Goal: Information Seeking & Learning: Learn about a topic

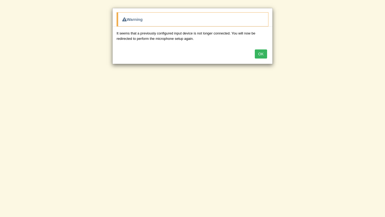
scroll to position [64, 0]
click at [265, 55] on button "OK" at bounding box center [261, 54] width 12 height 9
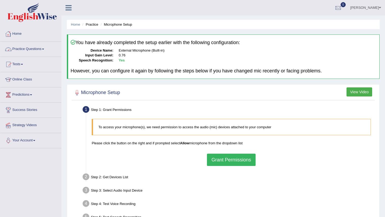
click at [19, 31] on link "Home" at bounding box center [30, 32] width 61 height 13
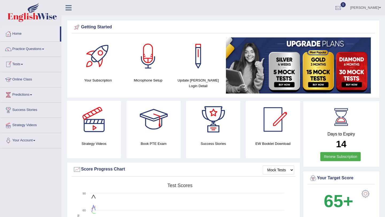
click at [32, 79] on link "Online Class" at bounding box center [30, 78] width 61 height 13
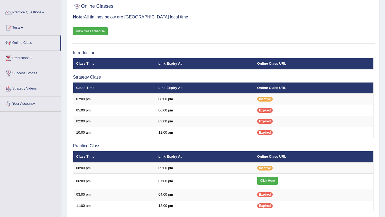
scroll to position [37, 0]
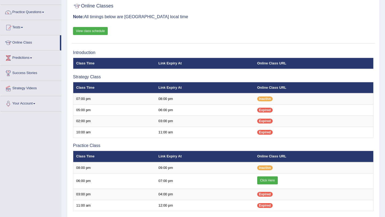
click at [98, 31] on link "View class schedule" at bounding box center [90, 31] width 35 height 8
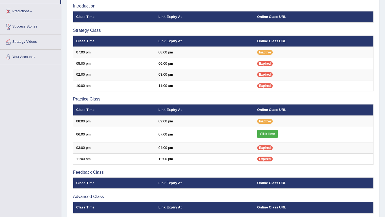
scroll to position [85, 0]
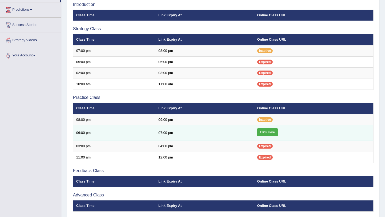
click at [271, 132] on link "Click Here" at bounding box center [267, 132] width 21 height 8
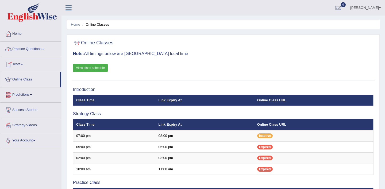
click at [20, 34] on link "Home" at bounding box center [30, 32] width 61 height 13
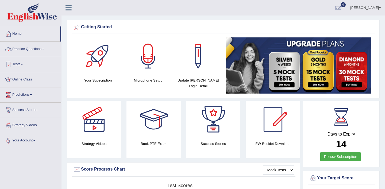
click at [43, 48] on link "Practice Questions" at bounding box center [30, 48] width 61 height 13
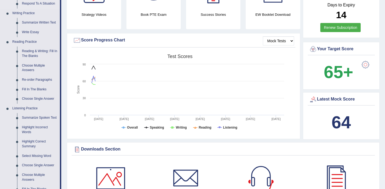
scroll to position [132, 0]
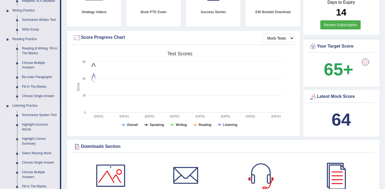
click at [32, 116] on link "Summarize Spoken Text" at bounding box center [40, 116] width 40 height 10
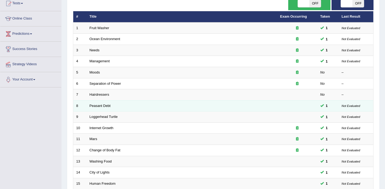
scroll to position [61, 0]
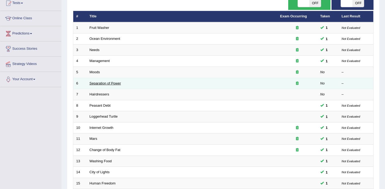
click at [109, 83] on link "Separation of Power" at bounding box center [106, 83] width 32 height 4
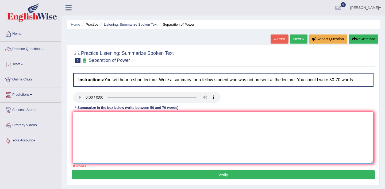
click at [106, 120] on textarea at bounding box center [223, 138] width 301 height 52
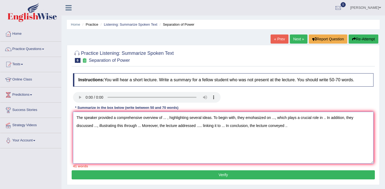
click at [167, 120] on textarea "The speaker provided a comprehensive overview of ... , highlighting several ide…" at bounding box center [223, 138] width 301 height 52
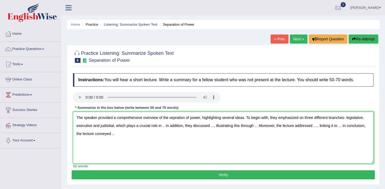
click at [166, 127] on textarea "The speaker provided a comprehensive overview of the sepration of power, highli…" at bounding box center [223, 138] width 301 height 52
click at [242, 127] on textarea "The speaker provided a comprehensive overview of the sepration of power, highli…" at bounding box center [223, 138] width 301 height 52
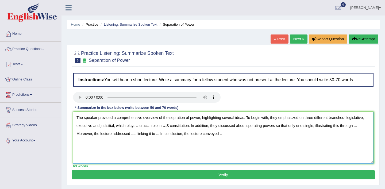
click at [264, 127] on textarea "The speaker provided a comprehensive overview of the sepration of power, highli…" at bounding box center [223, 138] width 301 height 52
click at [120, 135] on textarea "The speaker provided a comprehensive overview of the sepration of power, highli…" at bounding box center [223, 138] width 301 height 52
click at [160, 135] on textarea "The speaker provided a comprehensive overview of the sepration of power, highli…" at bounding box center [223, 138] width 301 height 52
click at [271, 135] on textarea "The speaker provided a comprehensive overview of the sepration of power, highli…" at bounding box center [223, 138] width 301 height 52
click at [169, 127] on textarea "The speaker provided a comprehensive overview of the sepration of power, highli…" at bounding box center [223, 138] width 301 height 52
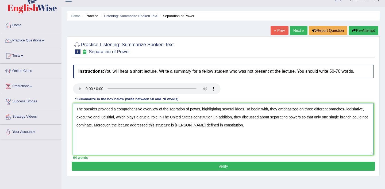
scroll to position [9, 0]
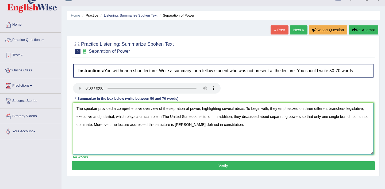
click at [176, 110] on textarea "The speaker provided a comprehensive overview of the sepration of power, highli…" at bounding box center [223, 129] width 301 height 52
click at [166, 118] on textarea "The speaker provided a comprehensive overview of the separation of power, highl…" at bounding box center [223, 129] width 301 height 52
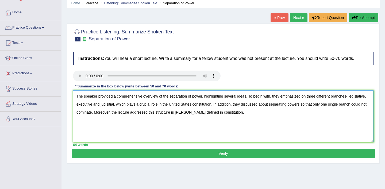
type textarea "The speaker provided a comprehensive overview of the separation of power, highl…"
click at [233, 155] on button "Verify" at bounding box center [223, 153] width 303 height 9
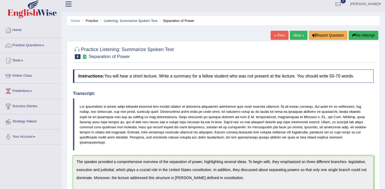
scroll to position [0, 0]
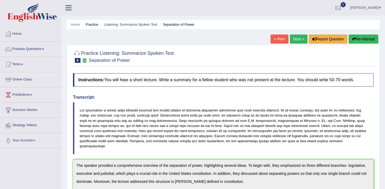
click at [44, 49] on span at bounding box center [43, 49] width 2 height 1
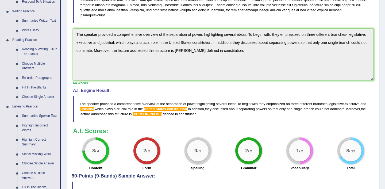
scroll to position [131, 0]
click at [36, 116] on link "Summarize Spoken Text" at bounding box center [40, 116] width 40 height 10
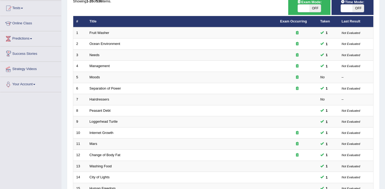
scroll to position [58, 0]
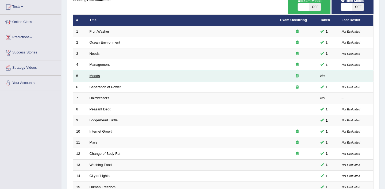
click at [98, 76] on link "Moods" at bounding box center [95, 76] width 10 height 4
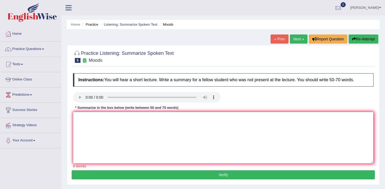
click at [96, 125] on textarea at bounding box center [223, 138] width 301 height 52
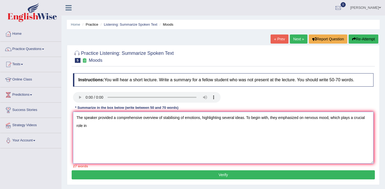
click at [331, 119] on textarea "The speaker provided a comprehensive overview of stabilising of emotions, highl…" at bounding box center [223, 138] width 301 height 52
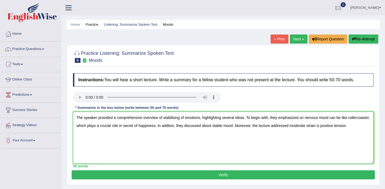
click at [345, 126] on textarea "The speaker provided a comprehensive overview of stabilising of emotions, highl…" at bounding box center [223, 138] width 301 height 52
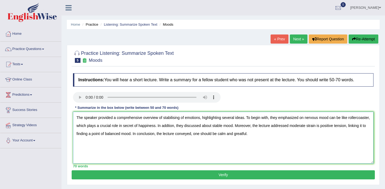
click at [185, 118] on textarea "The speaker provided a comprehensive overview of stabilising of emotions, highl…" at bounding box center [223, 138] width 301 height 52
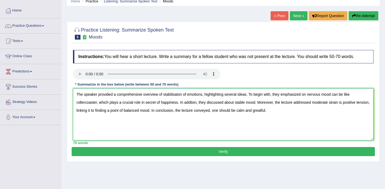
scroll to position [24, 0]
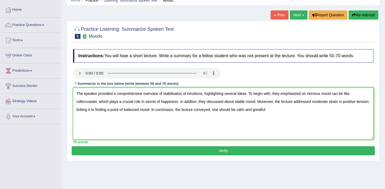
type textarea "The speaker provided a comprehensive overview of stabilisaton of emotions, high…"
click at [227, 150] on button "Verify" at bounding box center [223, 150] width 303 height 9
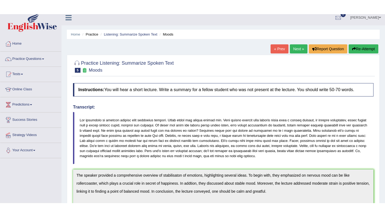
scroll to position [0, 0]
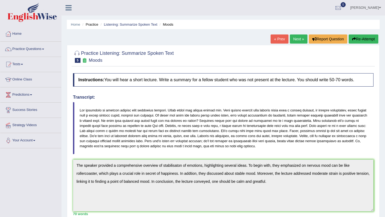
click at [32, 80] on link "Online Class" at bounding box center [30, 78] width 61 height 13
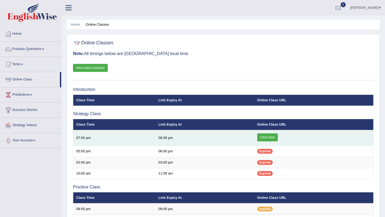
click at [267, 138] on link "Click Here" at bounding box center [267, 138] width 21 height 8
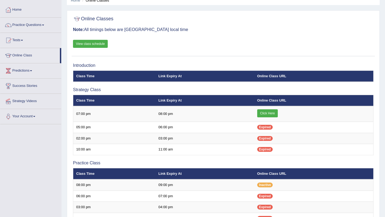
scroll to position [24, 0]
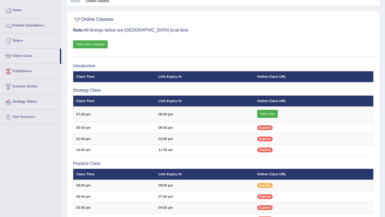
scroll to position [24, 0]
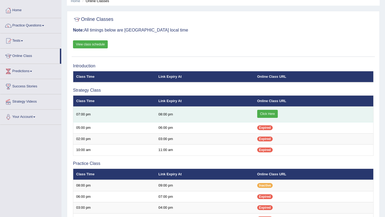
click at [275, 113] on link "Click Here" at bounding box center [267, 114] width 21 height 8
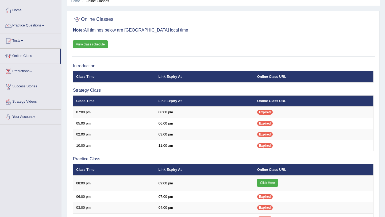
click at [23, 12] on link "Home" at bounding box center [30, 9] width 61 height 13
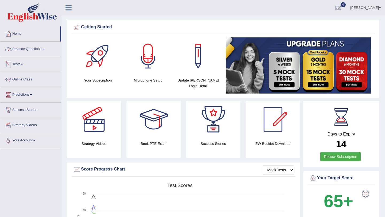
click at [45, 48] on link "Practice Questions" at bounding box center [30, 48] width 61 height 13
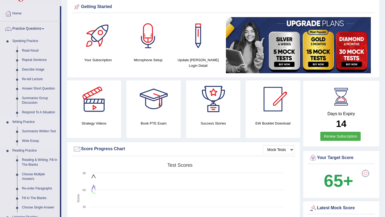
scroll to position [25, 0]
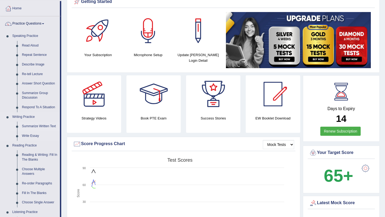
click at [46, 126] on link "Summarize Written Text" at bounding box center [40, 127] width 40 height 10
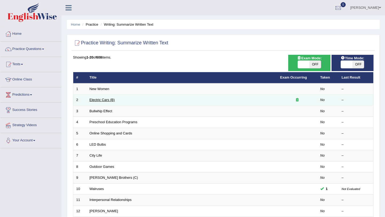
click at [104, 101] on link "Electric Cars (B)" at bounding box center [102, 100] width 25 height 4
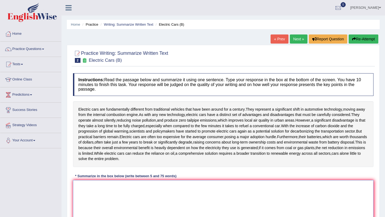
click at [159, 186] on textarea at bounding box center [223, 206] width 301 height 52
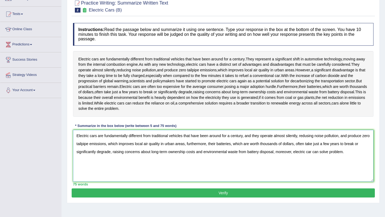
scroll to position [64, 0]
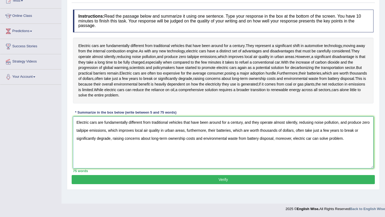
type textarea "Electric cars are fundamentally different from traditional vehicles that have b…"
click at [244, 181] on button "Verify" at bounding box center [223, 179] width 303 height 9
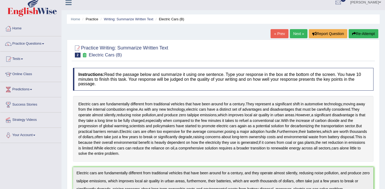
scroll to position [0, 0]
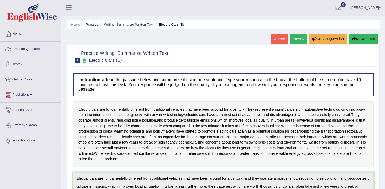
click at [45, 48] on link "Practice Questions" at bounding box center [30, 48] width 61 height 13
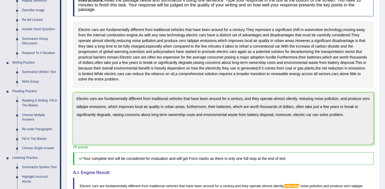
scroll to position [80, 0]
click at [41, 72] on link "Summarize Written Text" at bounding box center [40, 72] width 40 height 10
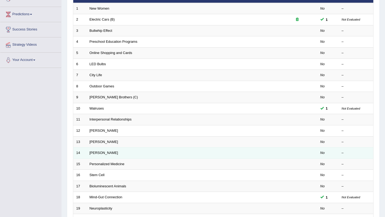
scroll to position [137, 0]
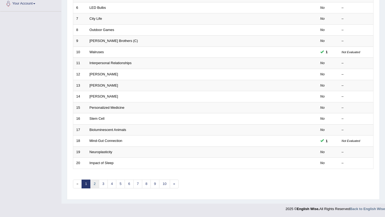
click at [93, 183] on link "2" at bounding box center [94, 184] width 9 height 9
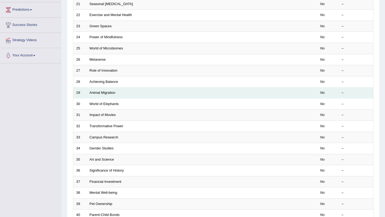
scroll to position [137, 0]
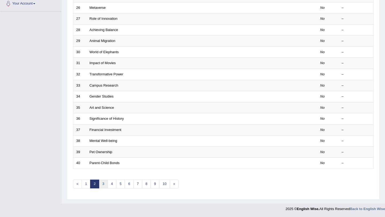
click at [103, 186] on link "3" at bounding box center [103, 184] width 9 height 9
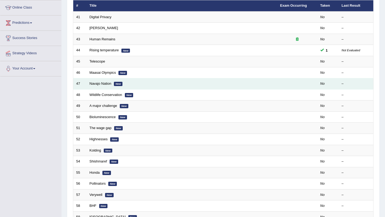
scroll to position [52, 0]
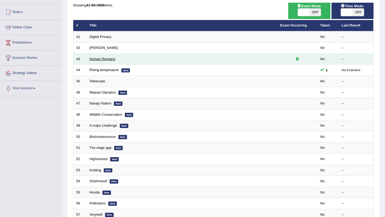
click at [110, 59] on link "Human Remains" at bounding box center [103, 59] width 26 height 4
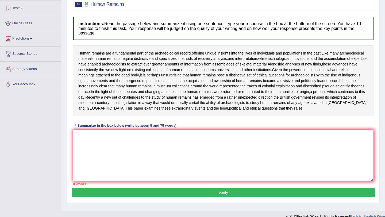
scroll to position [55, 0]
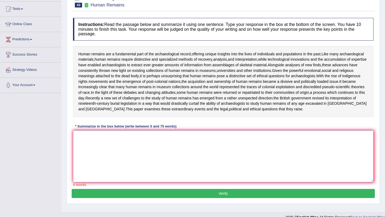
click at [150, 153] on textarea at bounding box center [223, 157] width 301 height 52
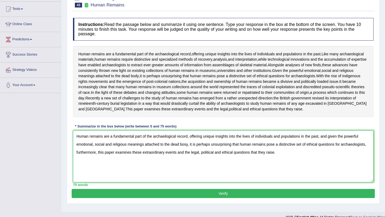
click at [165, 143] on textarea "Human remains are a fundamental part of the archaeilogical record, offering uni…" at bounding box center [223, 157] width 301 height 52
click at [187, 150] on textarea "Human remains are a fundamental part of the archaeological record, offering uni…" at bounding box center [223, 157] width 301 height 52
type textarea "Human remains are a fundamental part of the archaeological record, offering uni…"
click at [225, 198] on button "Verify" at bounding box center [223, 193] width 303 height 9
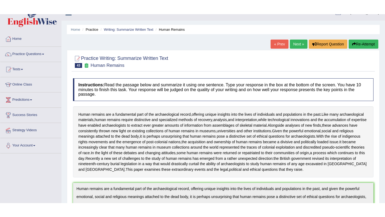
scroll to position [0, 0]
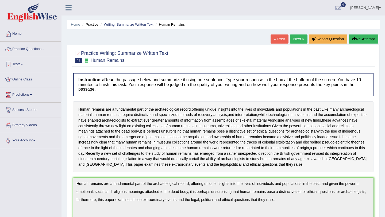
click at [44, 49] on span at bounding box center [43, 49] width 2 height 1
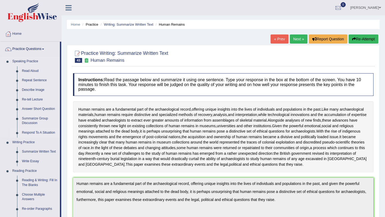
scroll to position [31, 0]
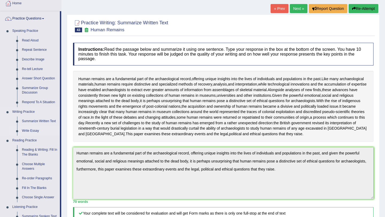
click at [36, 130] on link "Write Essay" at bounding box center [40, 131] width 40 height 10
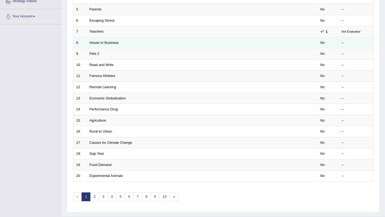
scroll to position [137, 0]
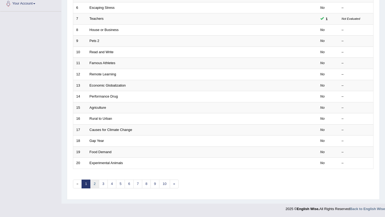
click at [95, 183] on link "2" at bounding box center [94, 184] width 9 height 9
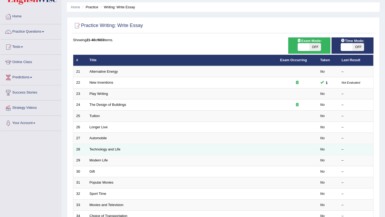
scroll to position [16, 0]
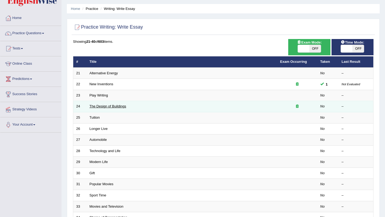
click at [117, 105] on link "The Design of Buildings" at bounding box center [108, 106] width 37 height 4
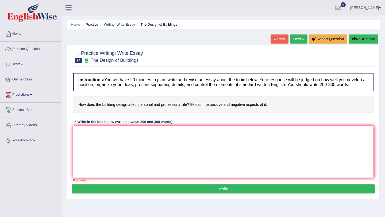
click at [44, 49] on span at bounding box center [43, 49] width 2 height 1
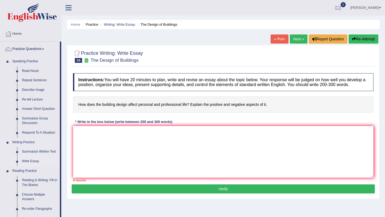
click at [36, 161] on link "Write Essay" at bounding box center [40, 162] width 40 height 10
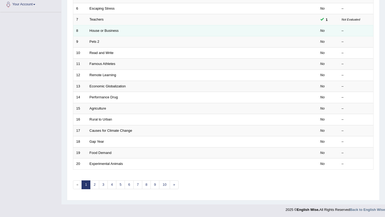
scroll to position [137, 0]
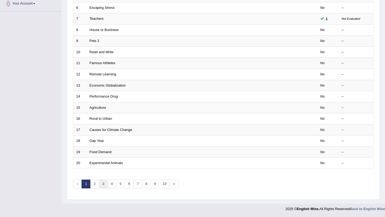
click at [102, 183] on link "3" at bounding box center [103, 184] width 9 height 9
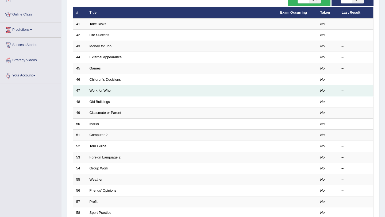
scroll to position [112, 0]
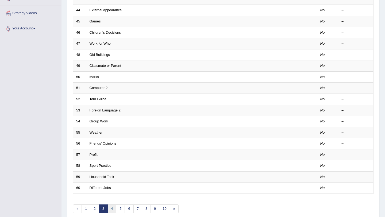
click at [113, 211] on link "4" at bounding box center [112, 209] width 9 height 9
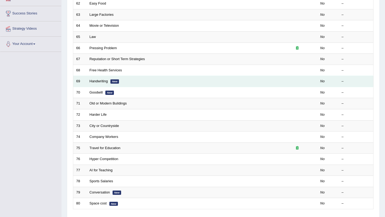
scroll to position [96, 0]
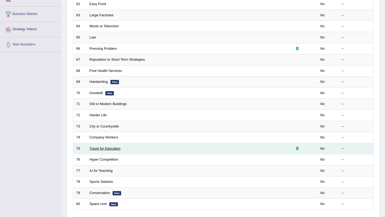
click at [115, 149] on link "Travel for Education" at bounding box center [105, 149] width 31 height 4
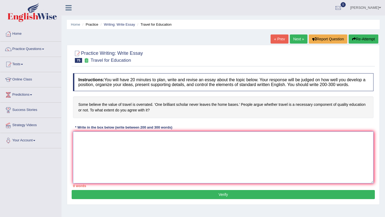
click at [170, 153] on textarea at bounding box center [223, 158] width 301 height 52
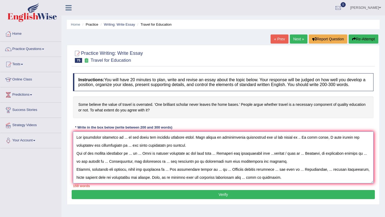
click at [126, 143] on textarea at bounding box center [223, 158] width 301 height 52
click at [299, 143] on textarea at bounding box center [223, 158] width 301 height 52
click at [137, 151] on textarea at bounding box center [223, 158] width 301 height 52
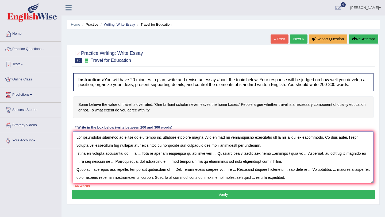
click at [148, 151] on textarea at bounding box center [223, 158] width 301 height 52
click at [195, 151] on textarea at bounding box center [223, 158] width 301 height 52
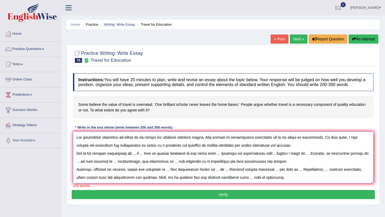
click at [250, 150] on textarea at bounding box center [223, 158] width 301 height 52
click at [301, 153] on textarea at bounding box center [223, 158] width 301 height 52
click at [137, 159] on textarea at bounding box center [223, 158] width 301 height 52
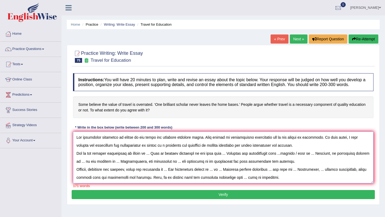
click at [151, 160] on textarea at bounding box center [223, 158] width 301 height 52
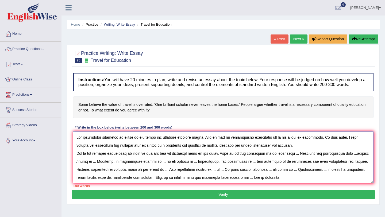
click at [291, 160] on textarea at bounding box center [223, 158] width 301 height 52
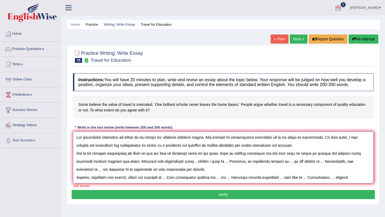
click at [180, 168] on textarea at bounding box center [223, 158] width 301 height 52
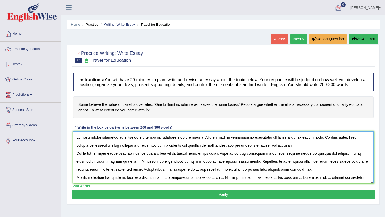
click at [188, 175] on textarea at bounding box center [223, 158] width 301 height 52
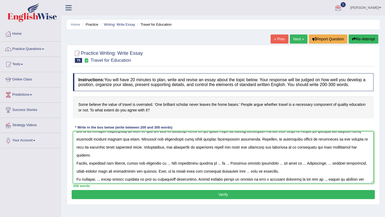
scroll to position [24, 0]
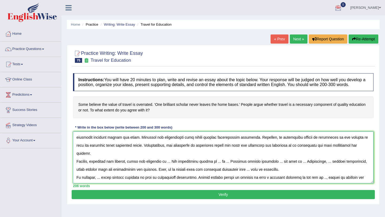
click at [172, 159] on textarea at bounding box center [223, 158] width 301 height 52
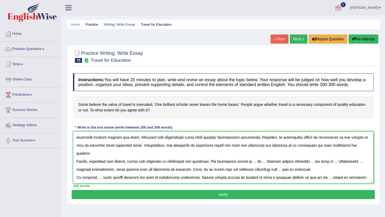
click at [252, 159] on textarea at bounding box center [223, 158] width 301 height 52
click at [273, 159] on textarea at bounding box center [223, 158] width 301 height 52
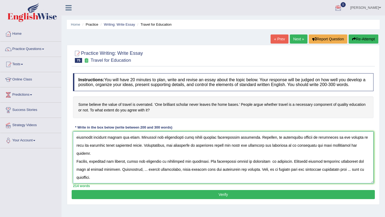
click at [137, 168] on textarea at bounding box center [223, 158] width 301 height 52
click at [354, 168] on textarea at bounding box center [223, 158] width 301 height 52
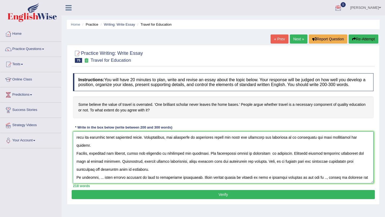
click at [103, 176] on textarea at bounding box center [223, 158] width 301 height 52
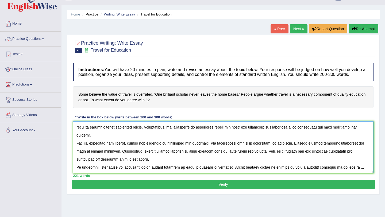
scroll to position [10, 0]
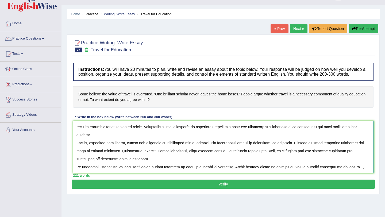
click at [358, 166] on textarea at bounding box center [223, 147] width 301 height 52
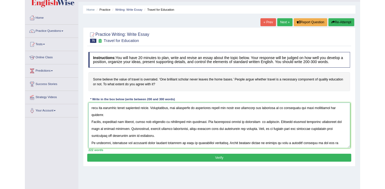
scroll to position [0, 0]
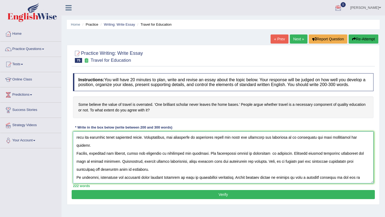
type textarea "The increasing influence of travel on our lives has ignitied numerous ideas. Th…"
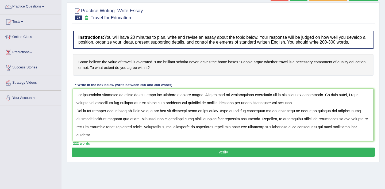
click at [221, 157] on button "Verify" at bounding box center [223, 152] width 303 height 9
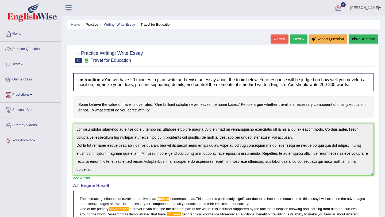
click at [32, 81] on link "Online Class" at bounding box center [30, 78] width 61 height 13
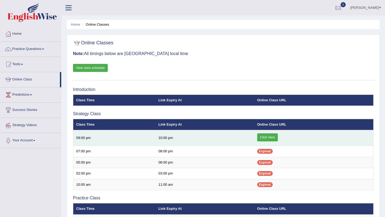
click at [267, 139] on link "Click Here" at bounding box center [267, 138] width 21 height 8
